Goal: Information Seeking & Learning: Find specific page/section

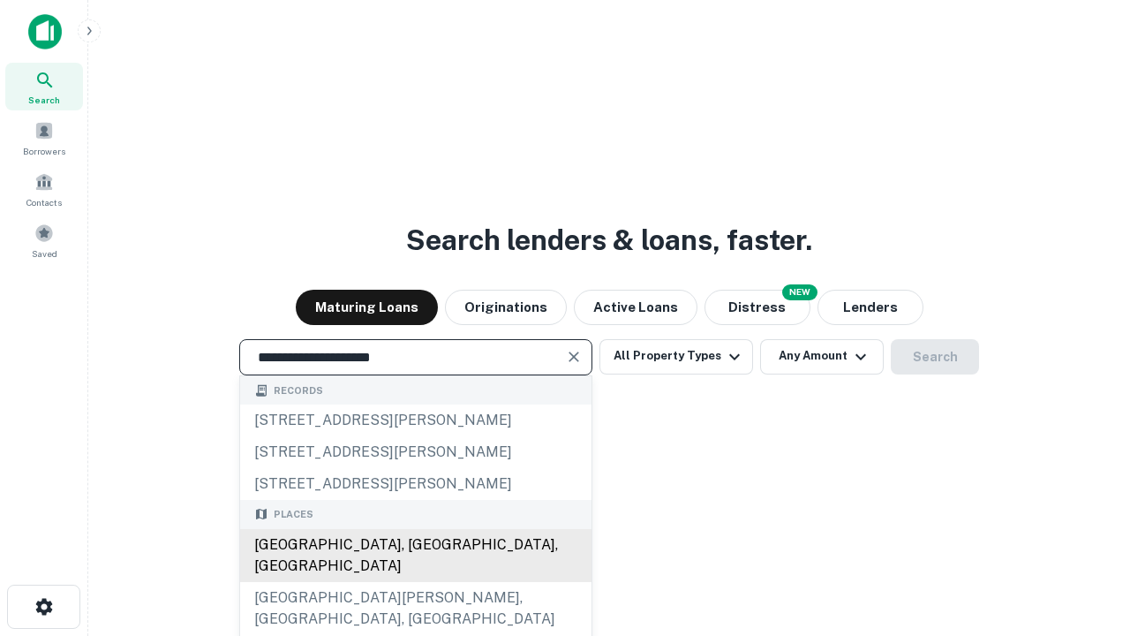
click at [415, 582] on div "[GEOGRAPHIC_DATA], [GEOGRAPHIC_DATA], [GEOGRAPHIC_DATA]" at bounding box center [416, 555] width 352 height 53
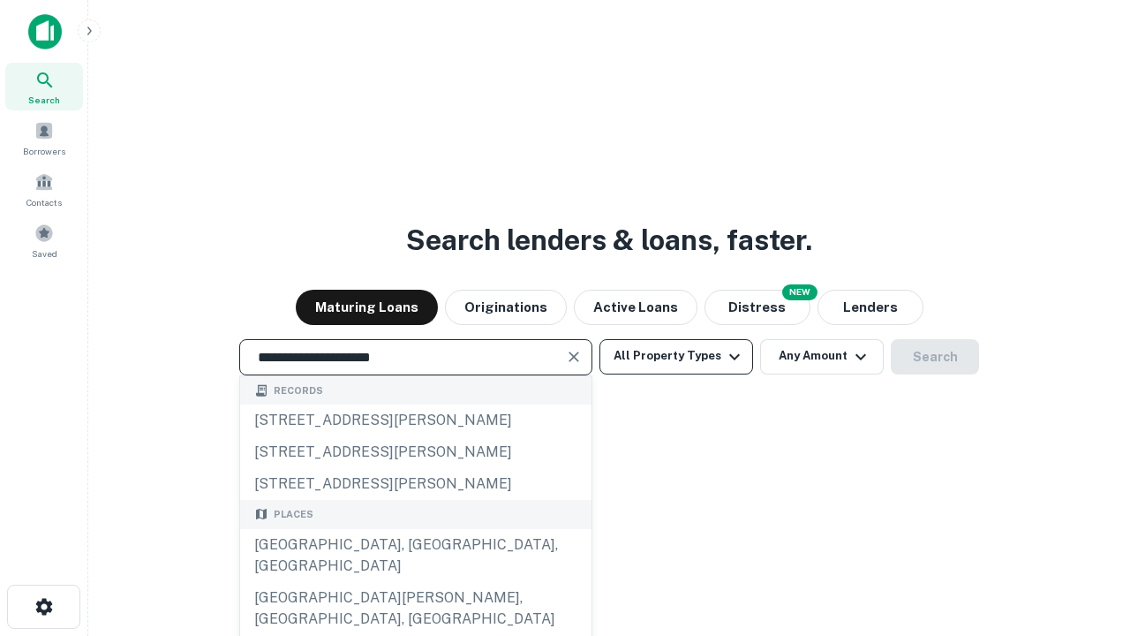
type input "**********"
click at [677, 356] on button "All Property Types" at bounding box center [677, 356] width 154 height 35
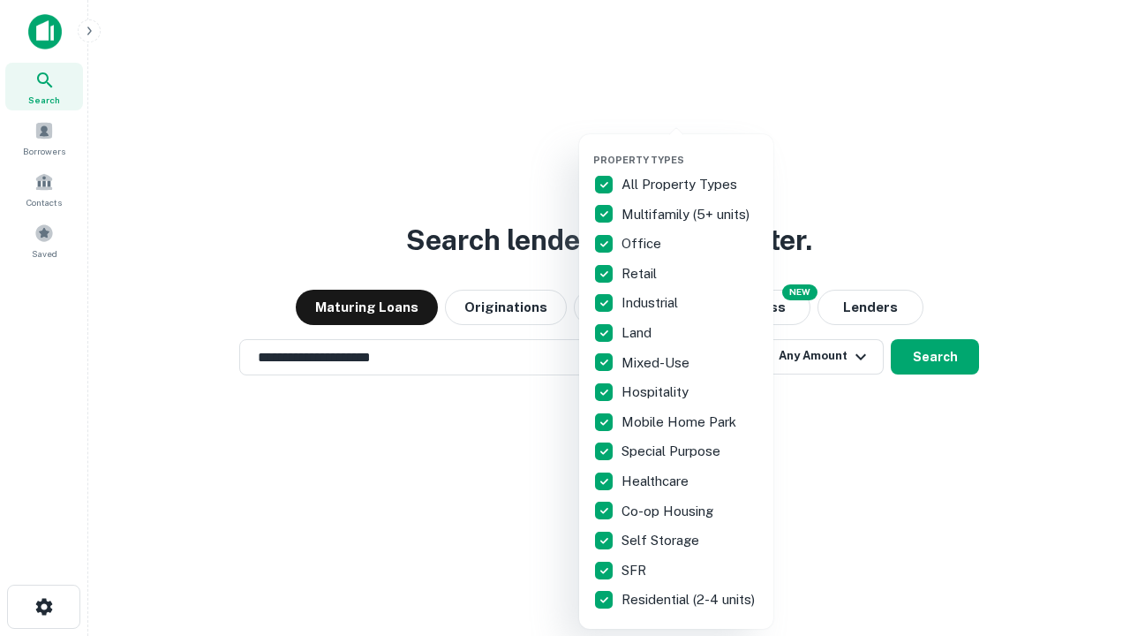
click at [691, 148] on button "button" at bounding box center [691, 148] width 194 height 1
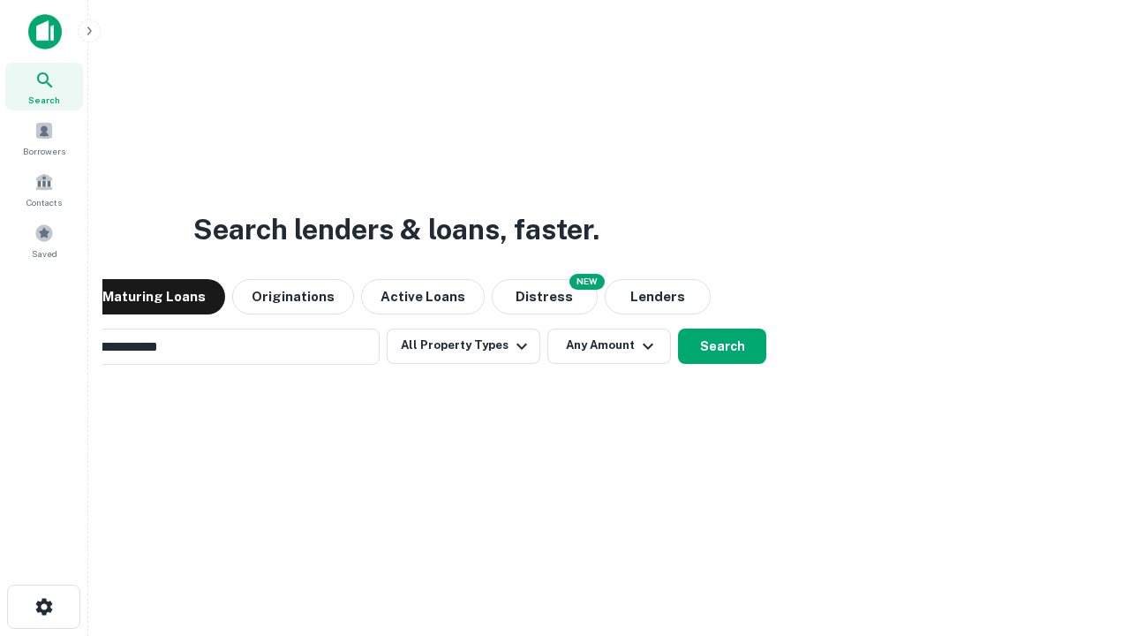
scroll to position [27, 0]
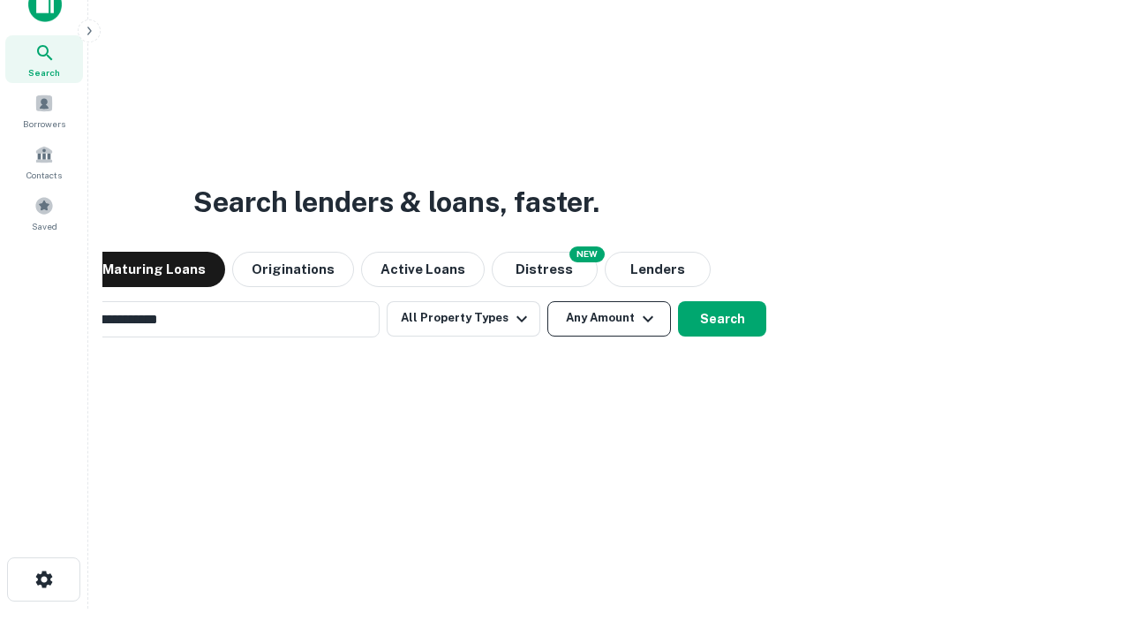
click at [548, 301] on button "Any Amount" at bounding box center [610, 318] width 124 height 35
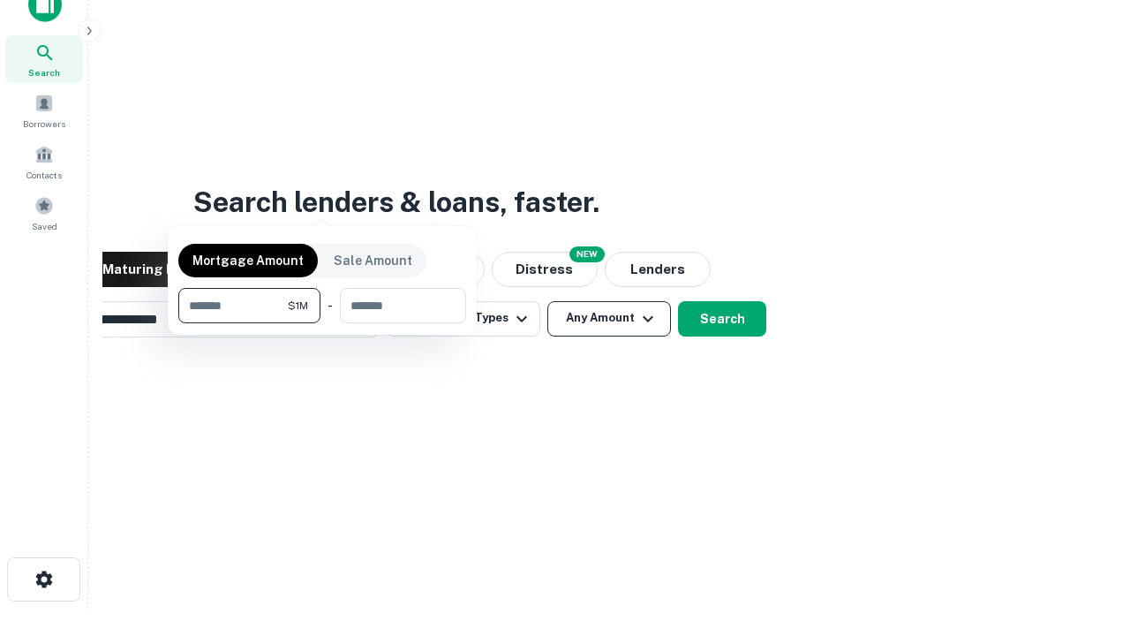
scroll to position [28, 0]
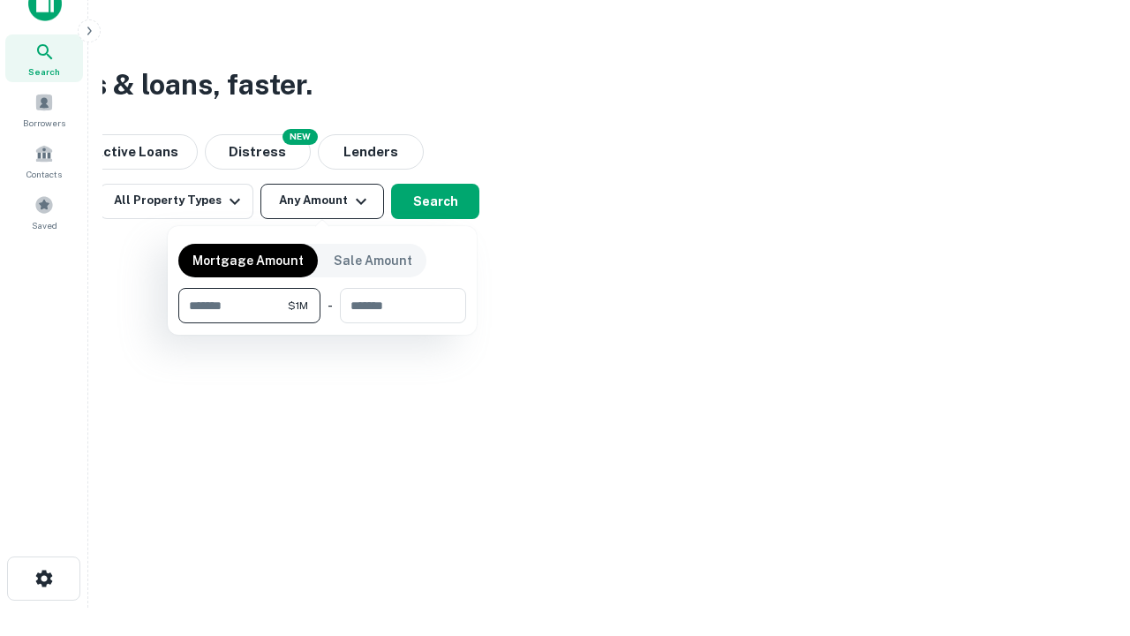
type input "*******"
click at [322, 323] on button "button" at bounding box center [322, 323] width 288 height 1
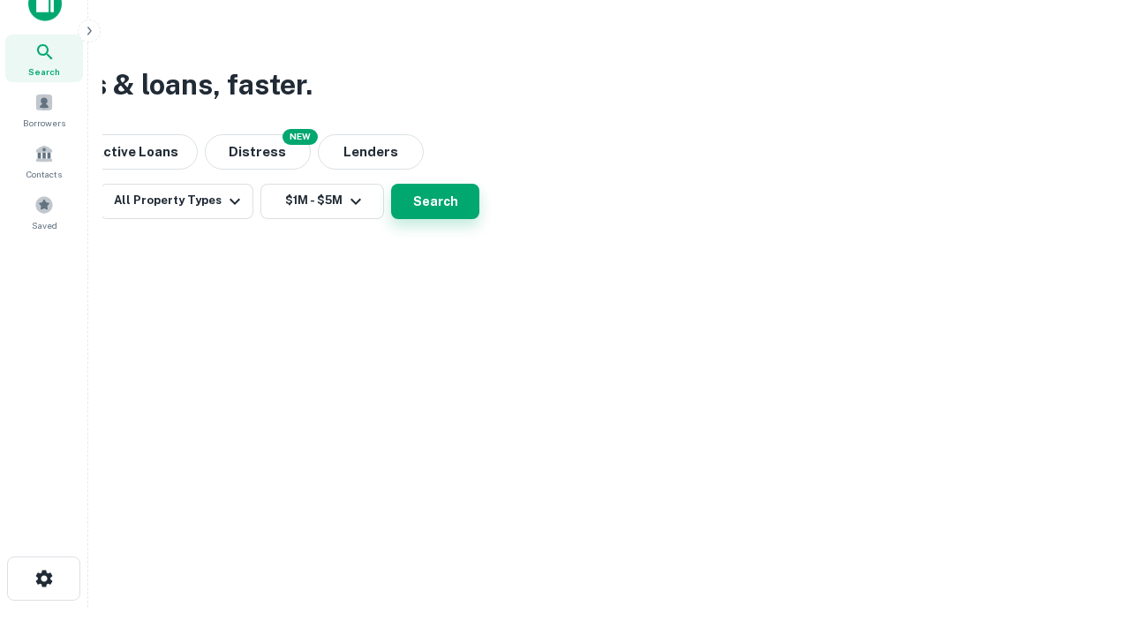
click at [480, 219] on button "Search" at bounding box center [435, 201] width 88 height 35
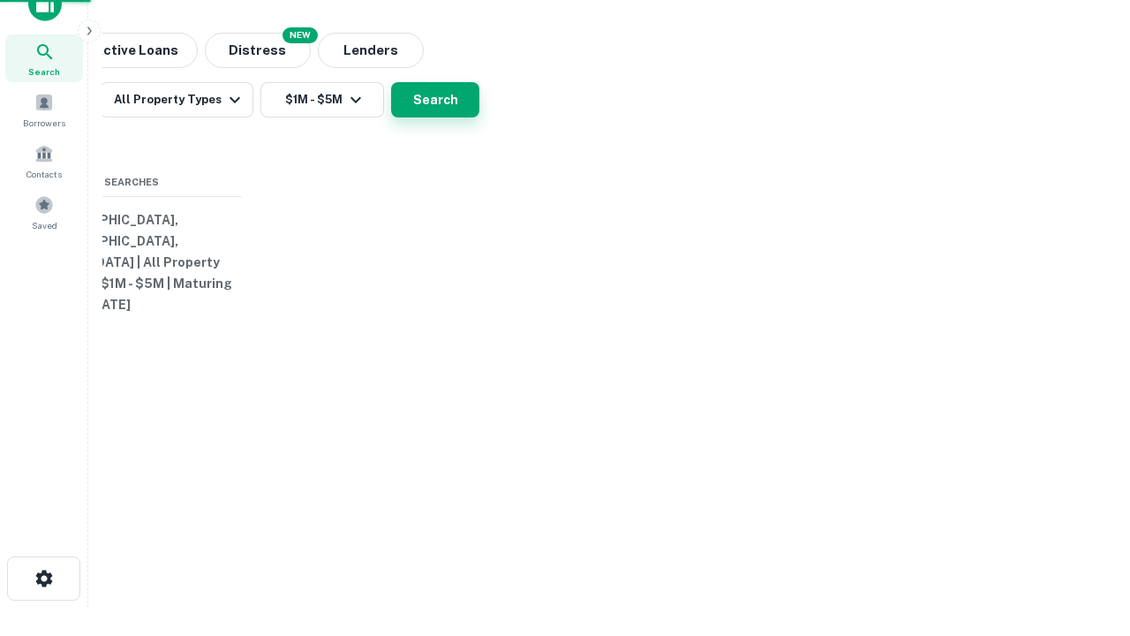
scroll to position [27, 0]
